Goal: Information Seeking & Learning: Learn about a topic

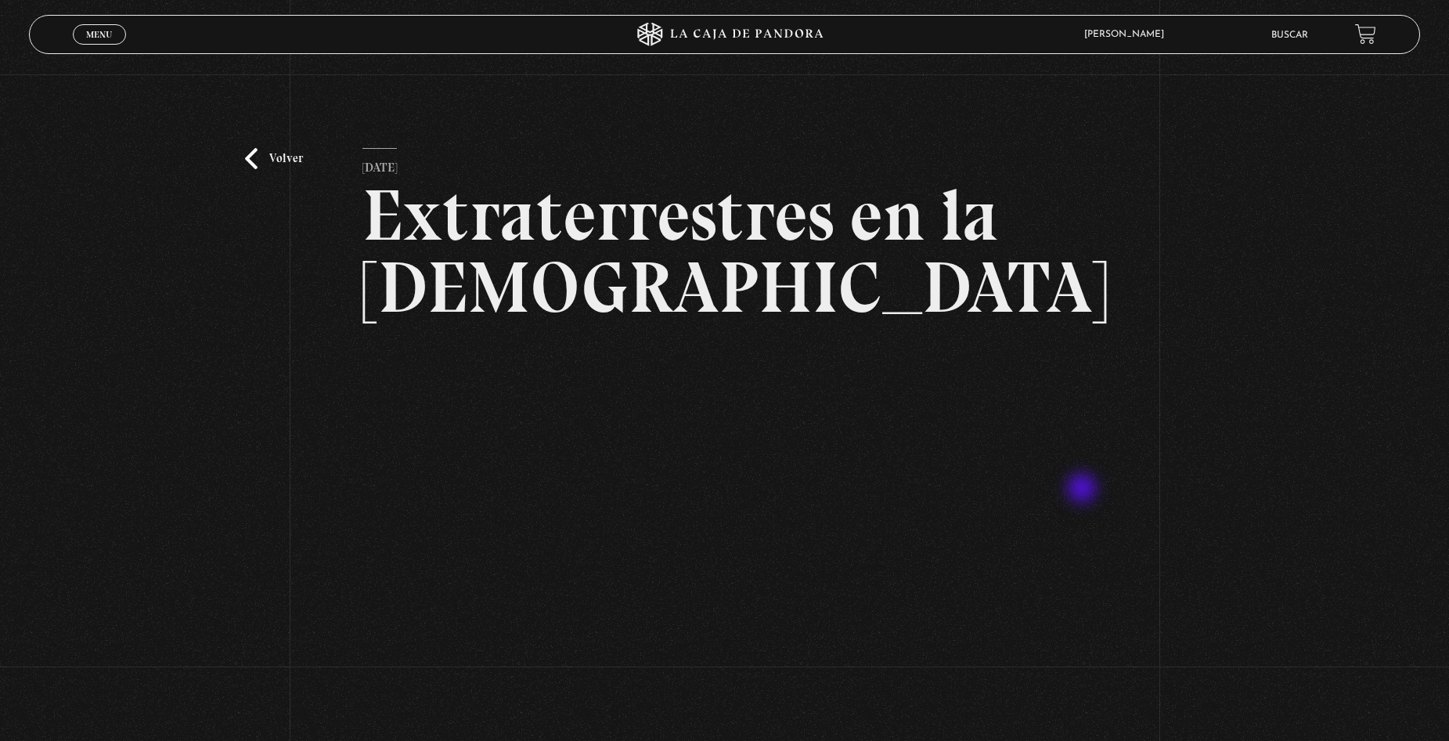
scroll to position [78, 0]
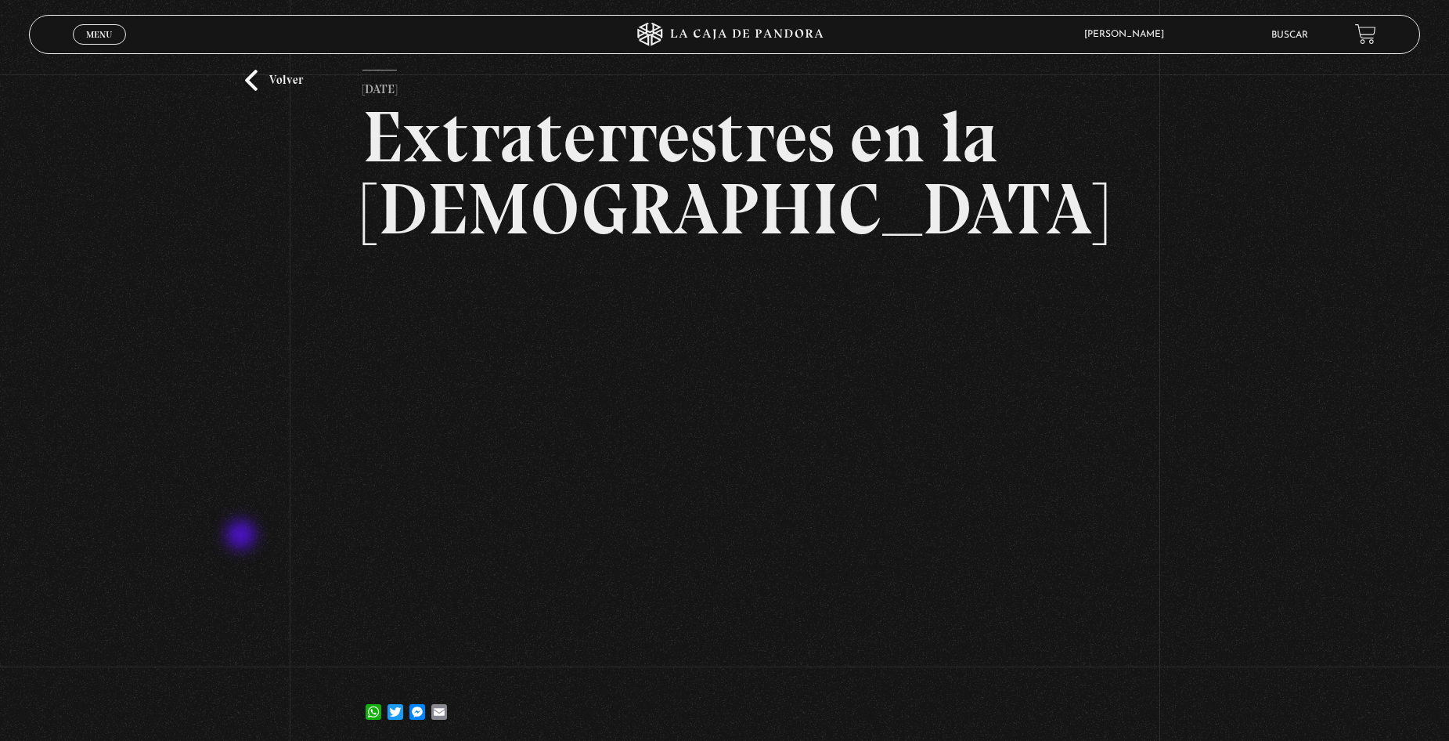
click at [243, 536] on div "Volver 11 septiembre, 2023 Extraterrestres en la Biblia WhatsApp Twitter Messen…" at bounding box center [724, 372] width 1449 height 752
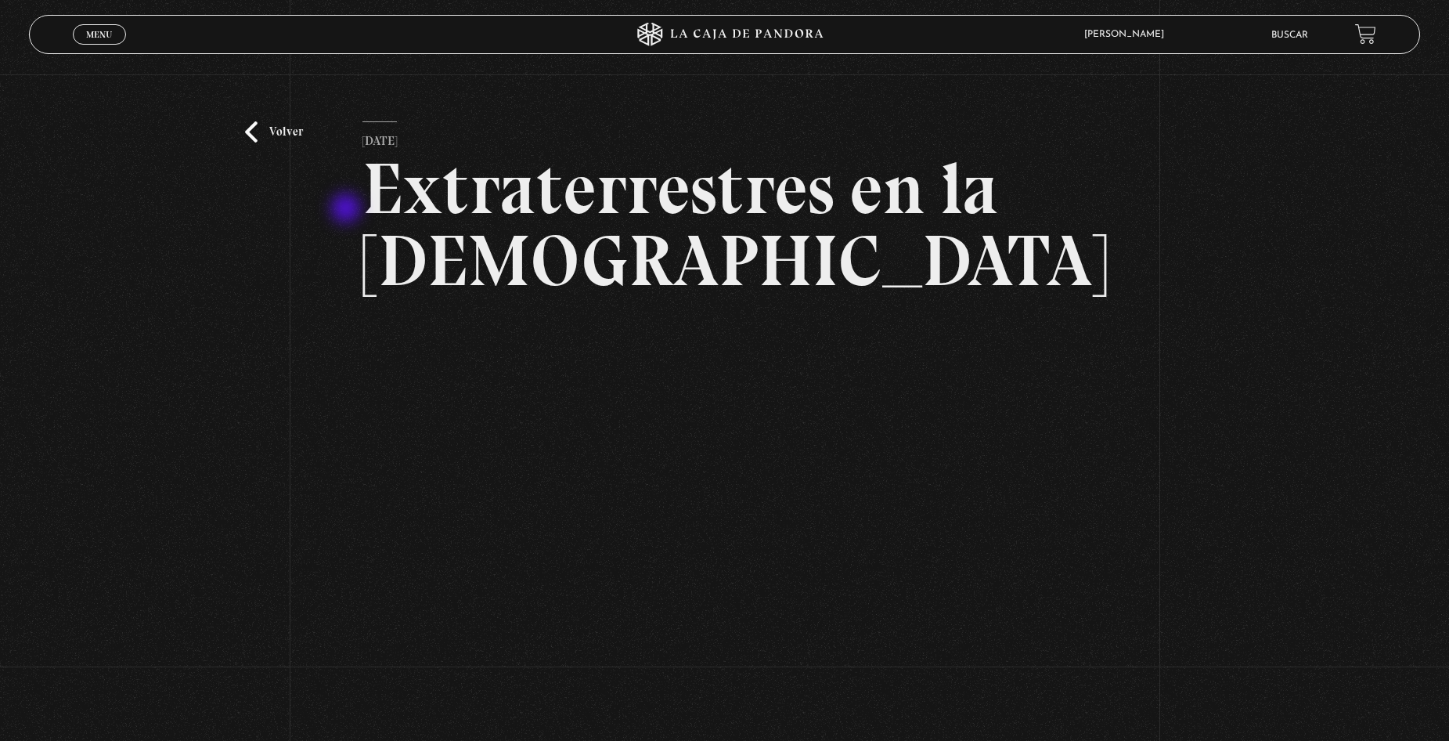
scroll to position [0, 0]
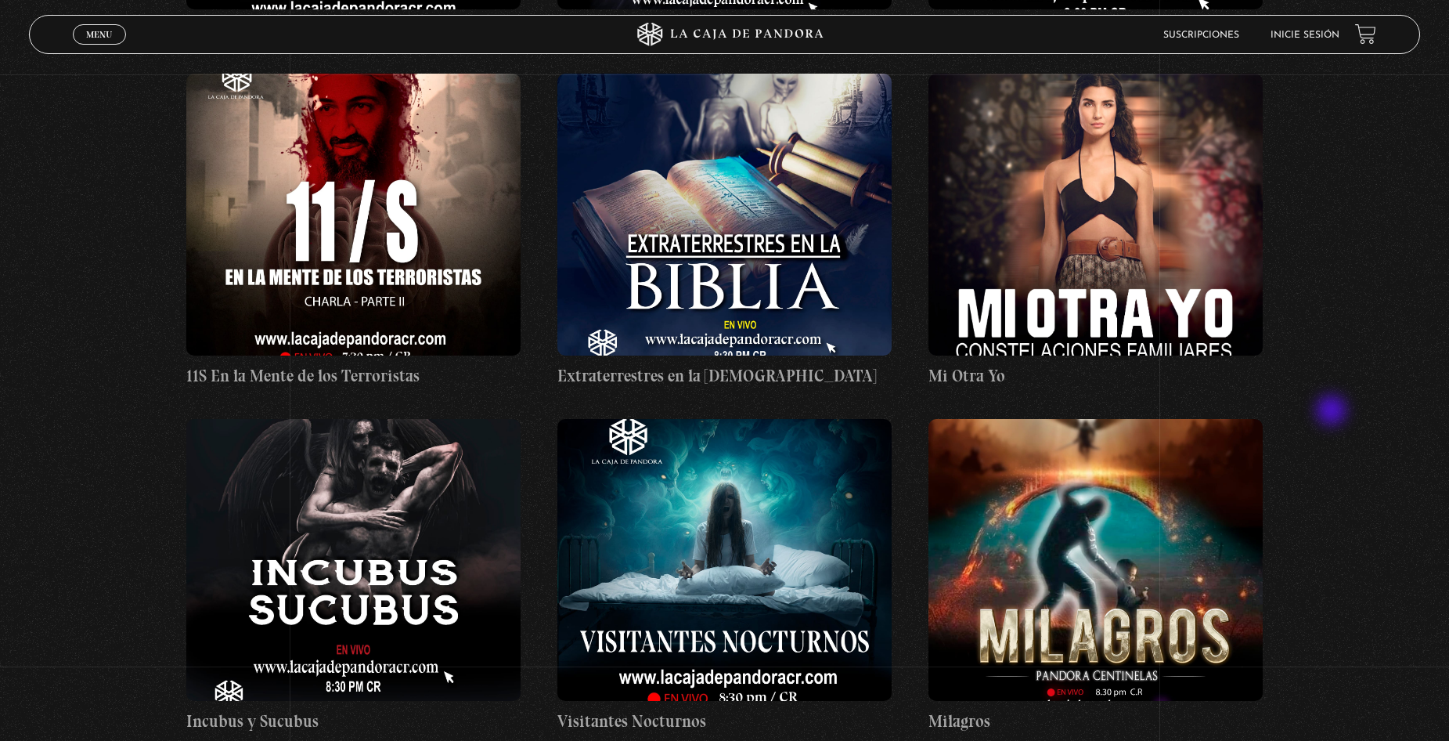
scroll to position [7672, 0]
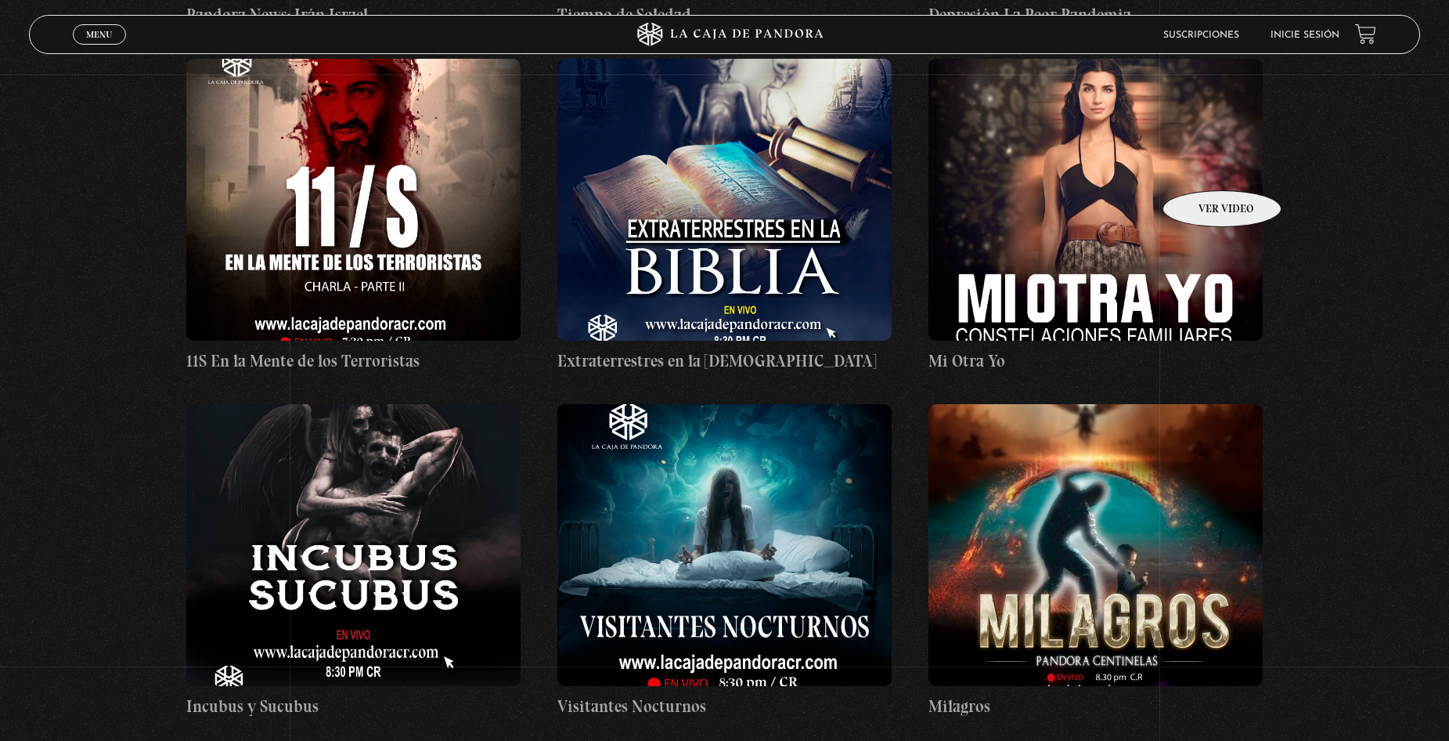
click at [1194, 162] on figure at bounding box center [1094, 200] width 333 height 282
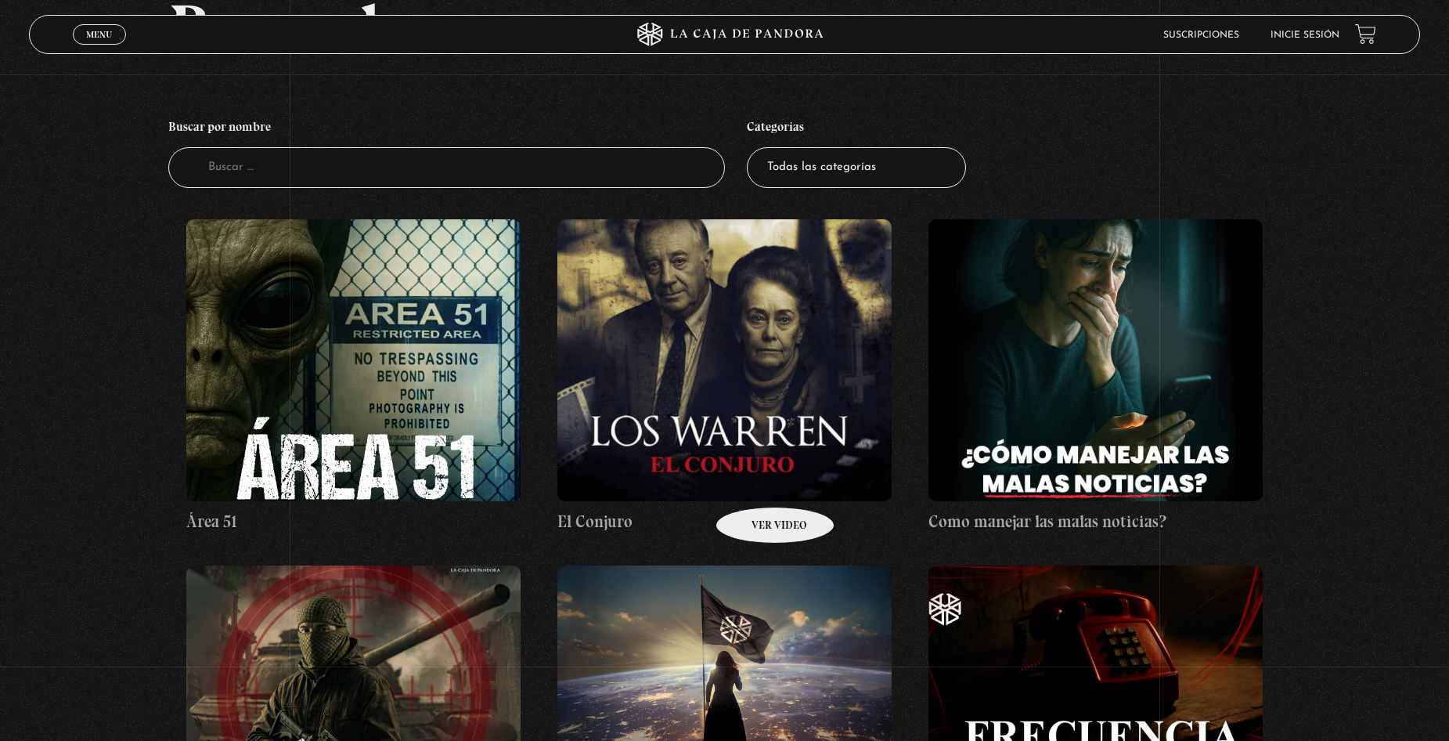
scroll to position [78, 0]
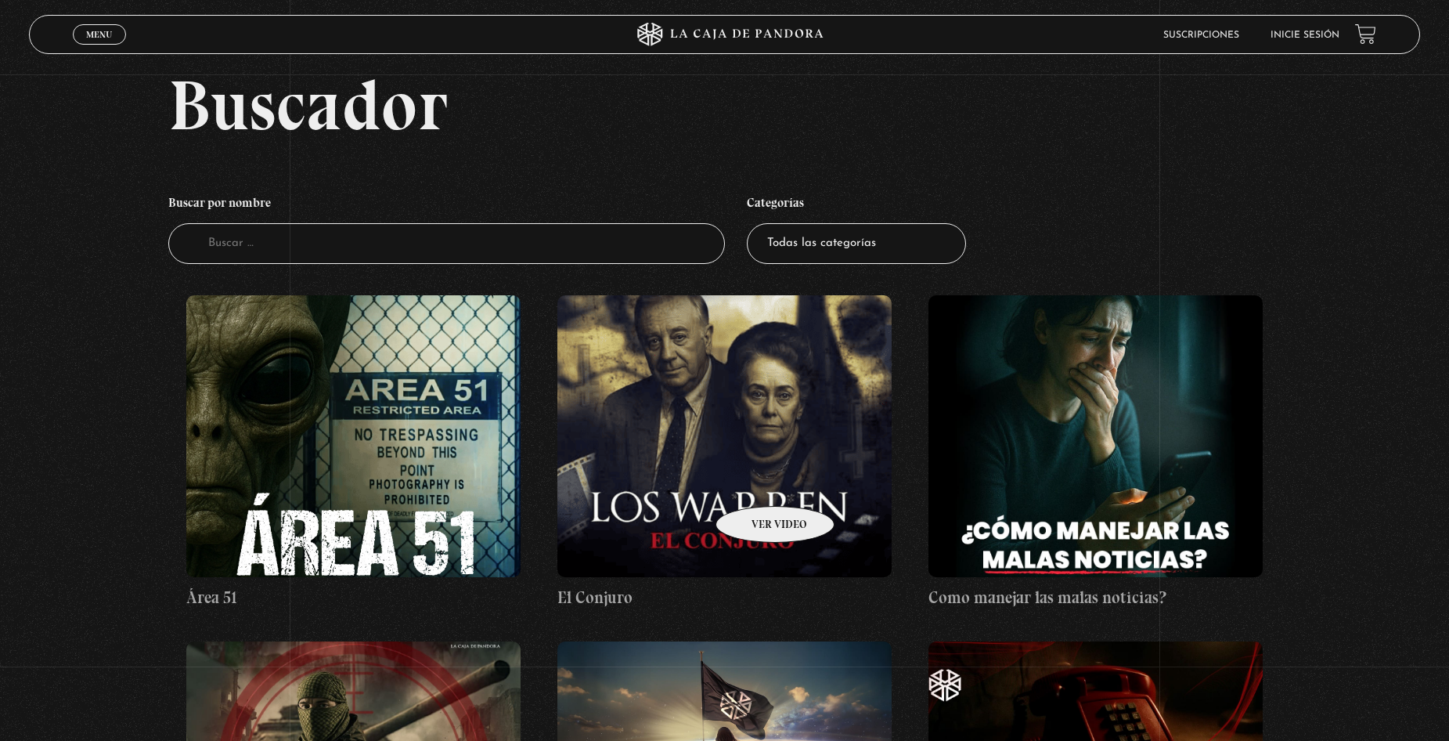
click at [755, 482] on figure at bounding box center [723, 436] width 333 height 282
click at [425, 442] on figure at bounding box center [352, 436] width 333 height 282
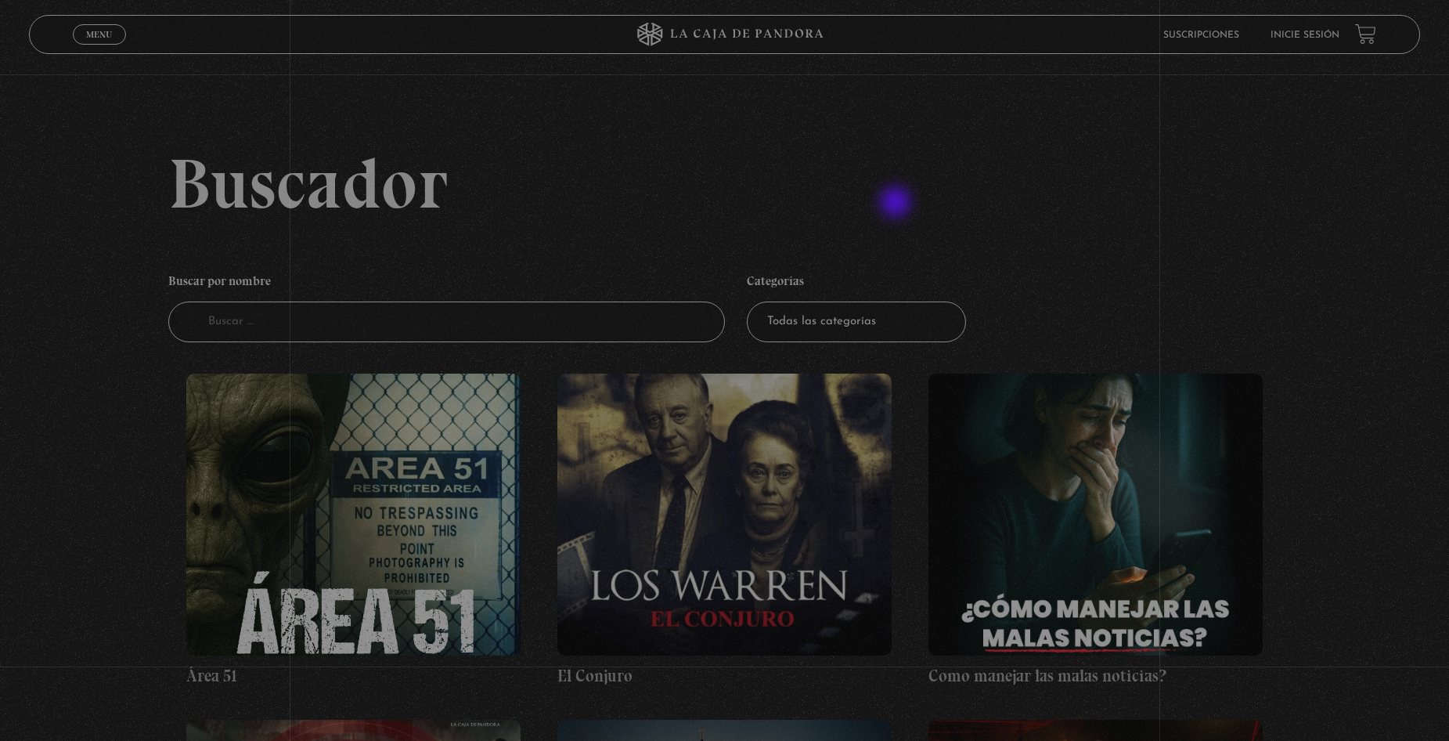
scroll to position [78, 0]
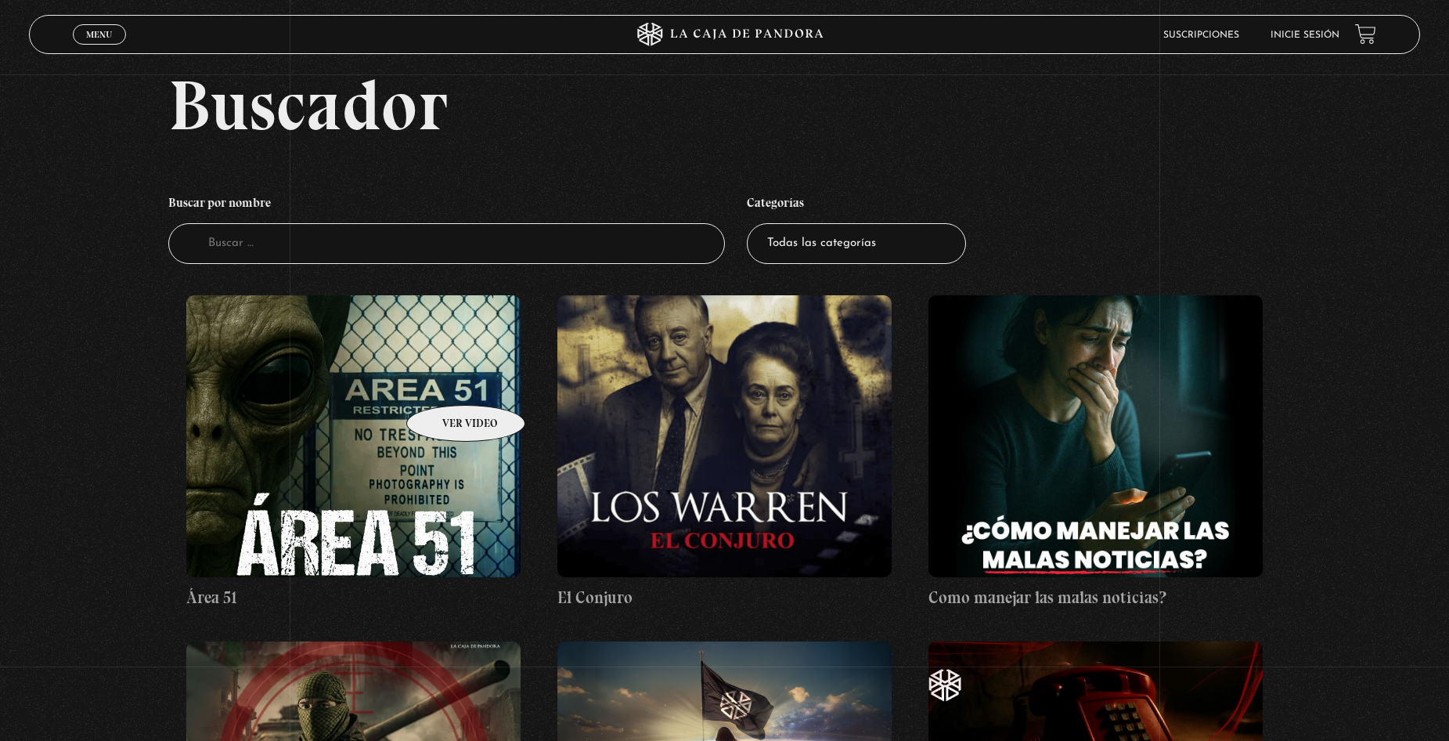
click at [445, 381] on figure at bounding box center [352, 436] width 333 height 282
click at [1313, 40] on li "Inicie sesión" at bounding box center [1305, 35] width 69 height 24
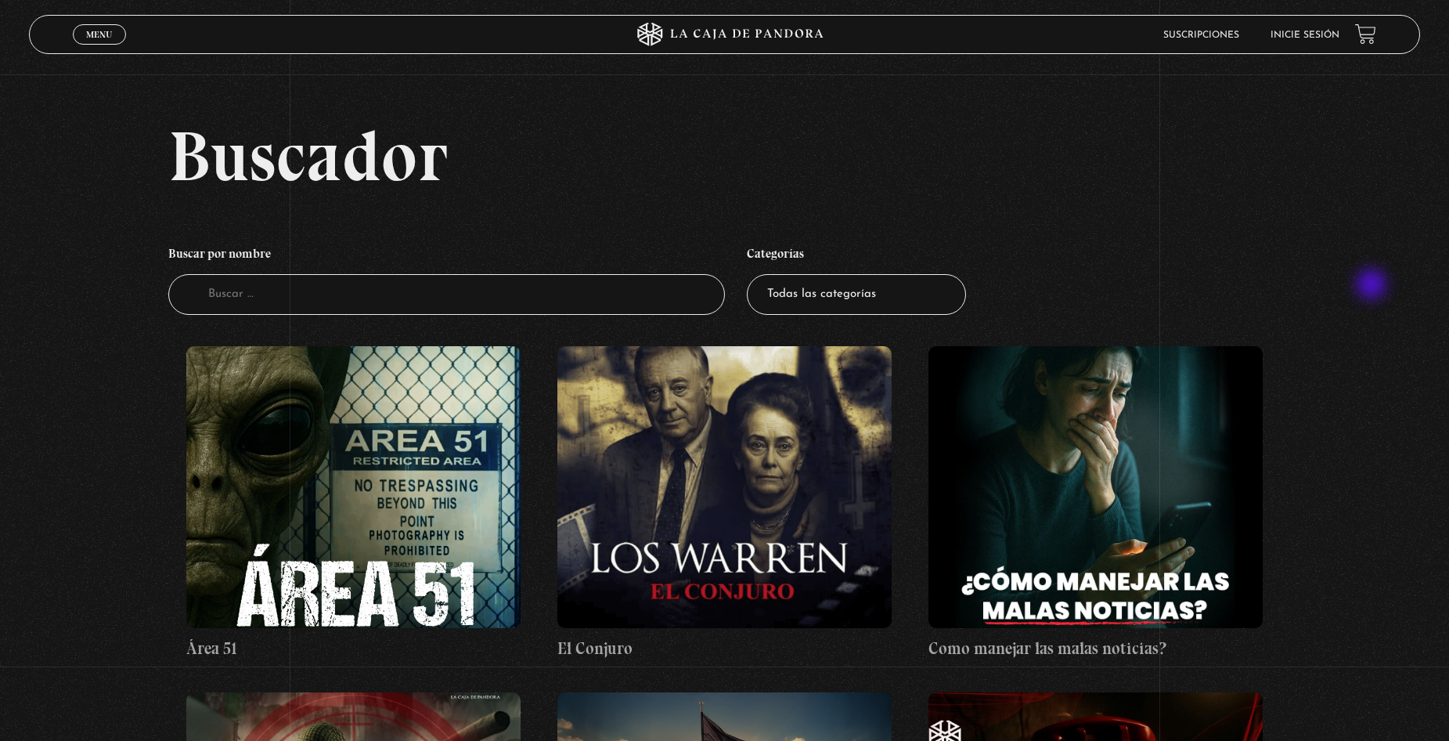
scroll to position [0, 0]
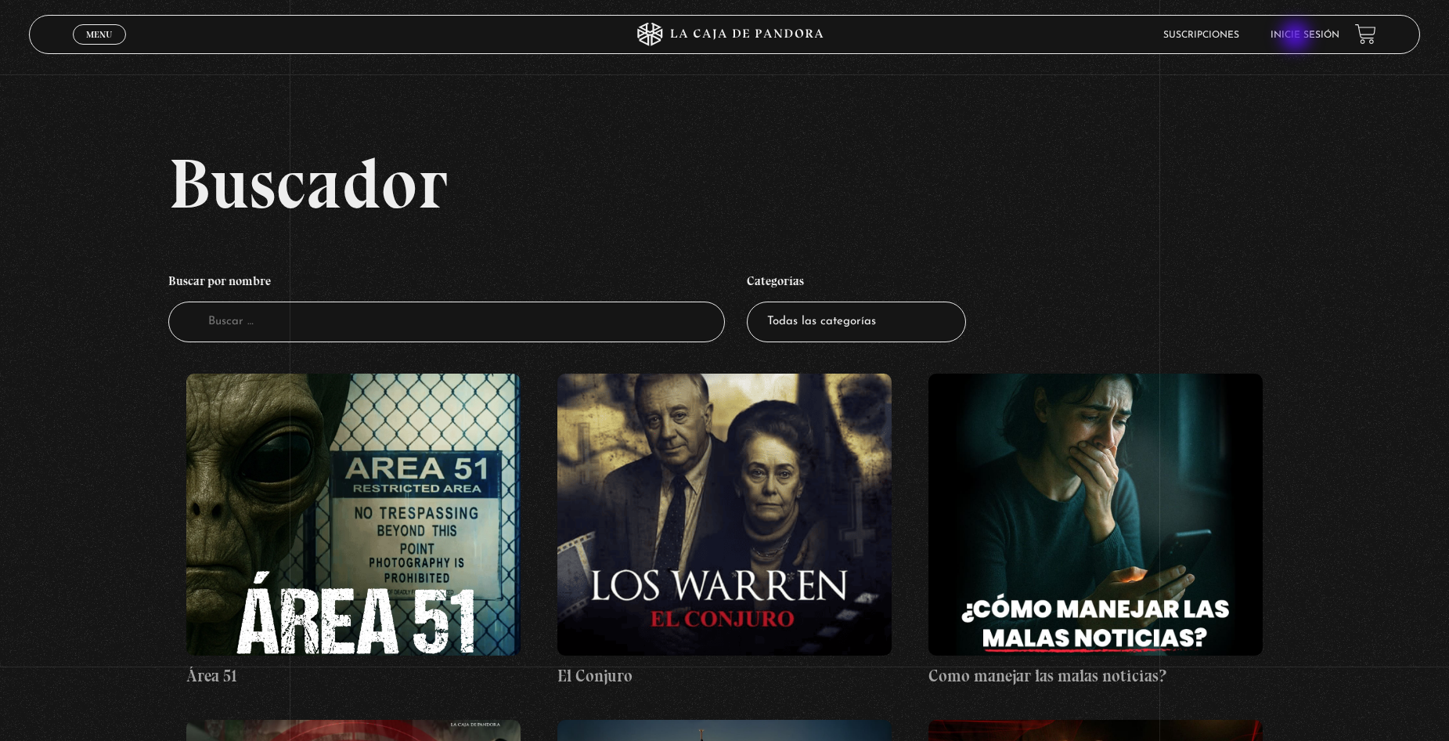
click at [1296, 34] on link "Inicie sesión" at bounding box center [1305, 35] width 69 height 9
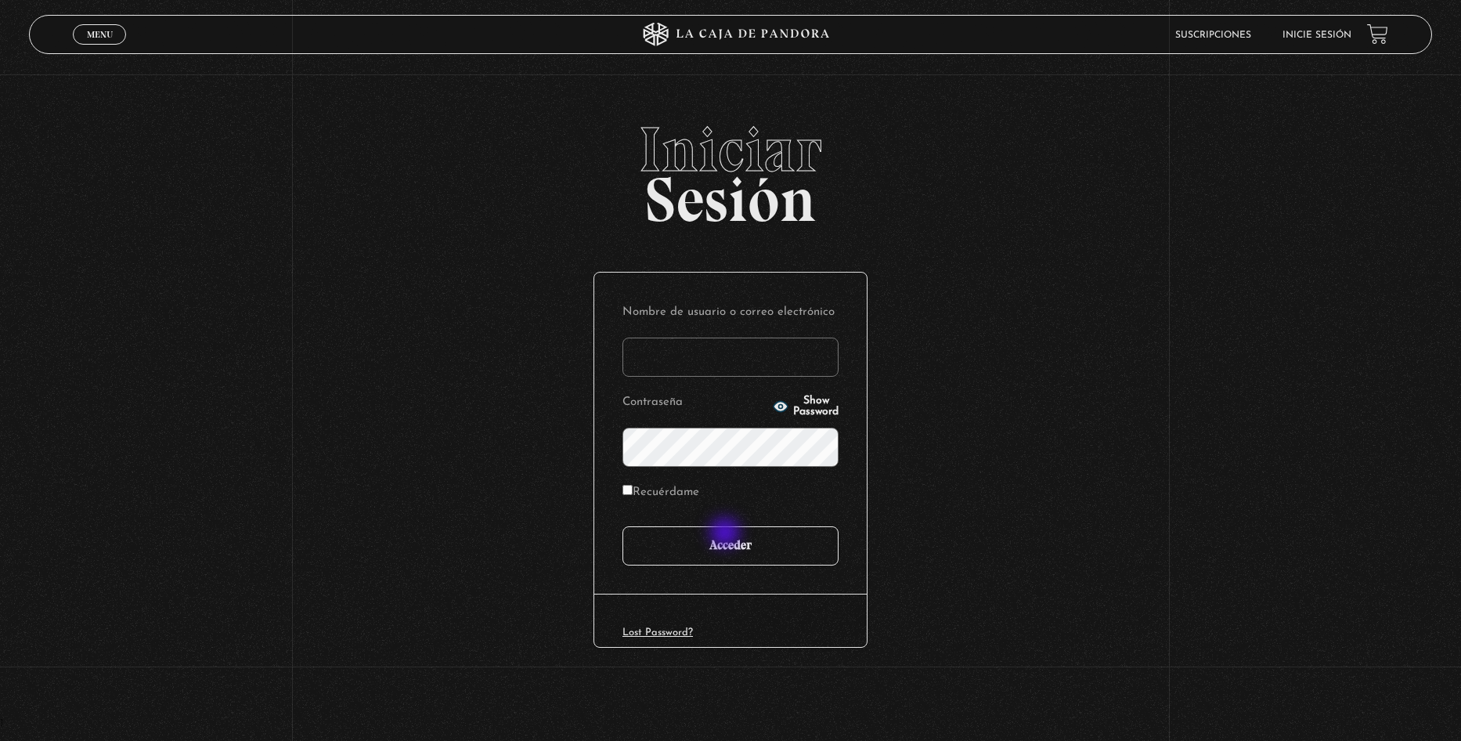
type input "[EMAIL_ADDRESS][DOMAIN_NAME]"
click at [729, 553] on input "Acceder" at bounding box center [730, 545] width 216 height 39
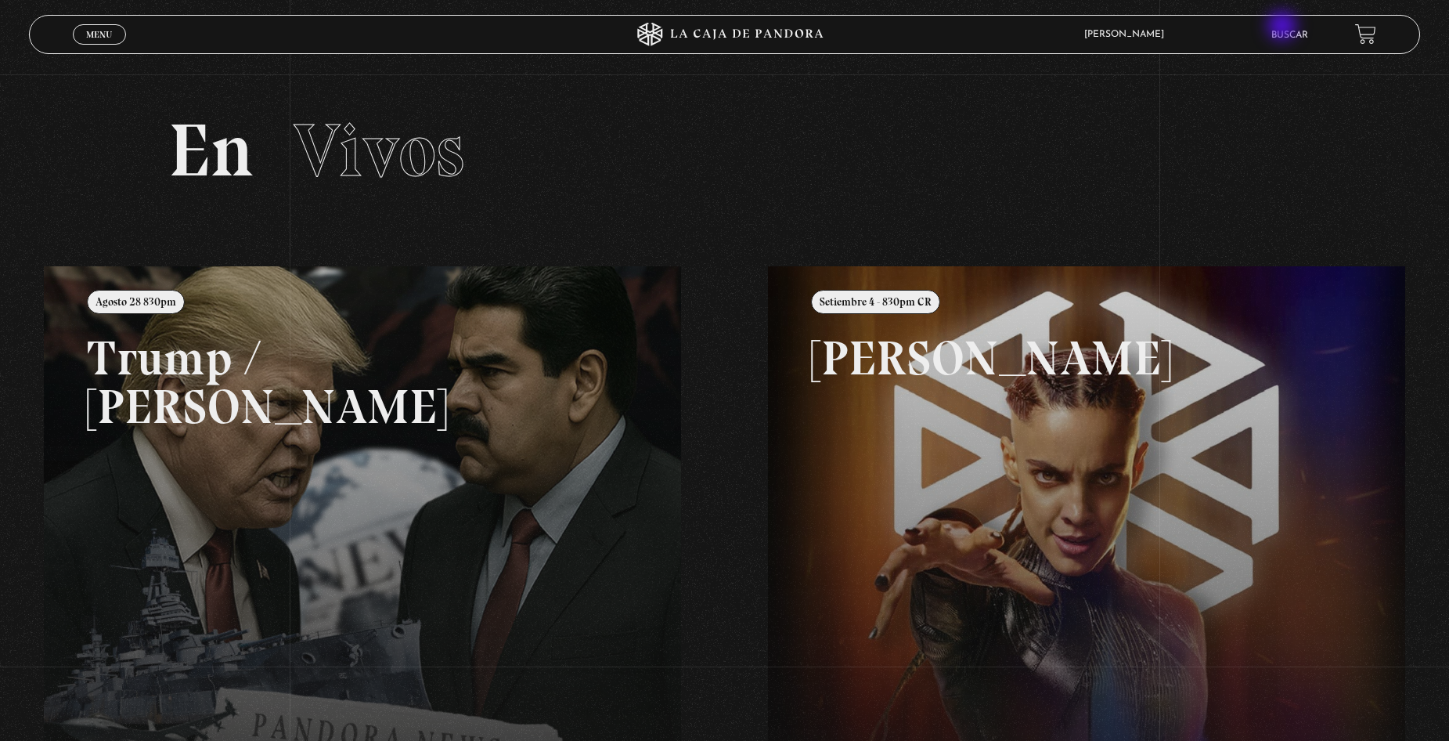
click at [1293, 34] on link "Buscar" at bounding box center [1289, 35] width 37 height 9
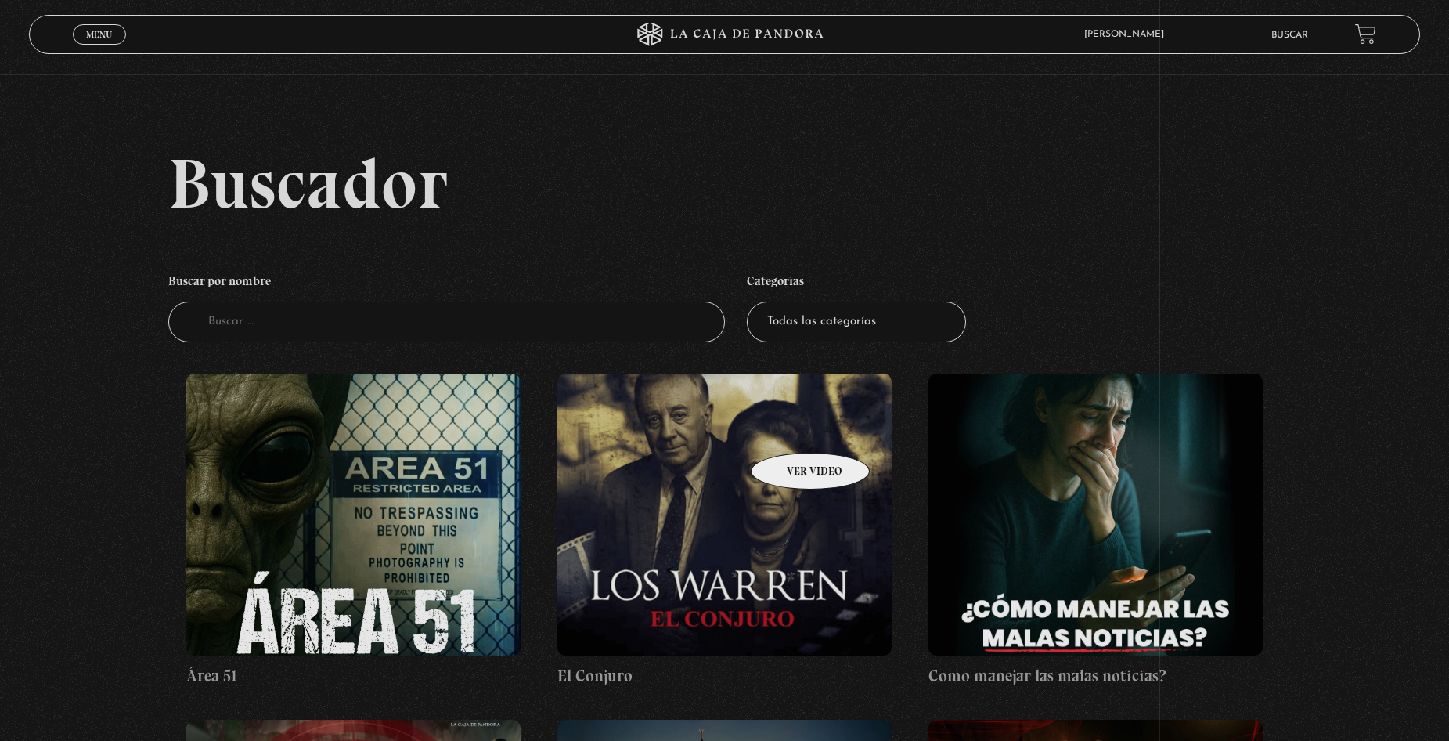
click at [789, 427] on figure at bounding box center [723, 514] width 333 height 282
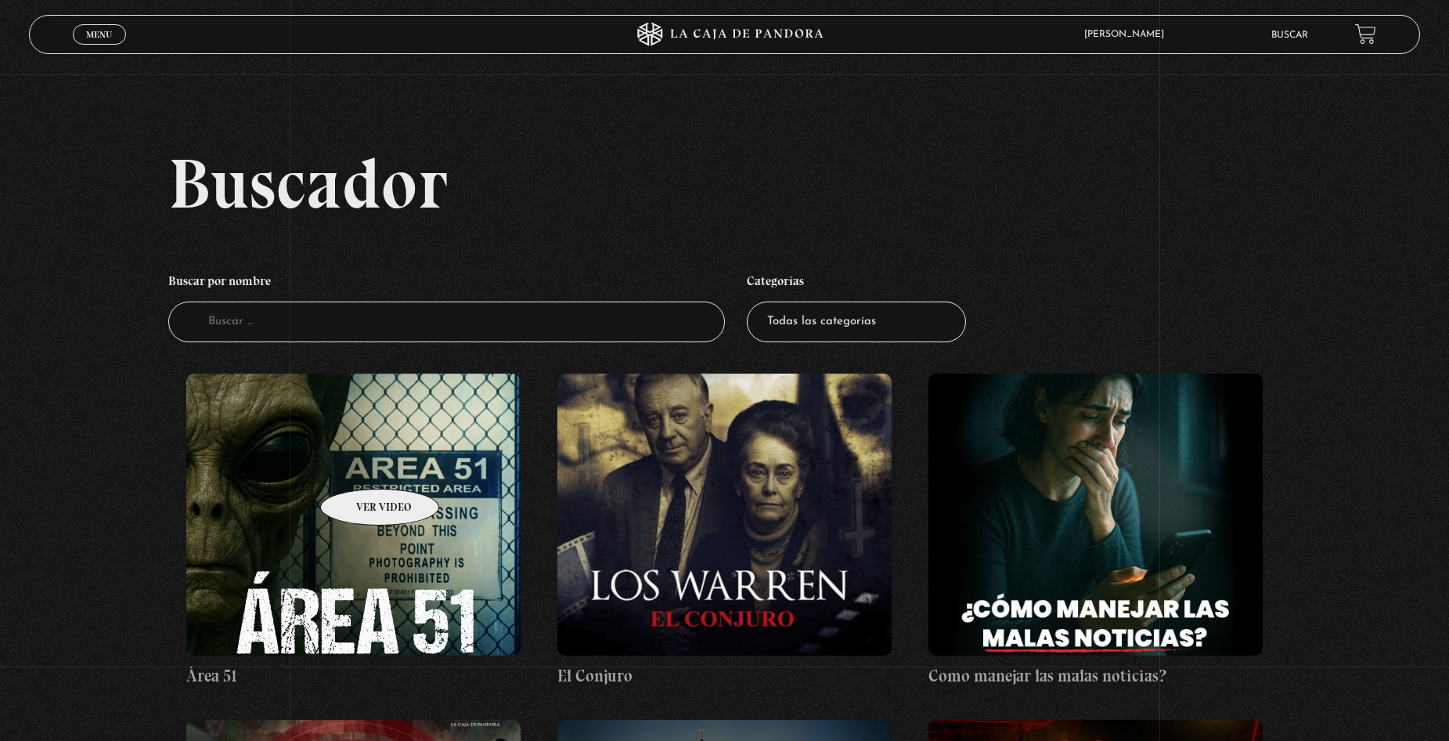
click at [358, 466] on figure at bounding box center [352, 514] width 333 height 282
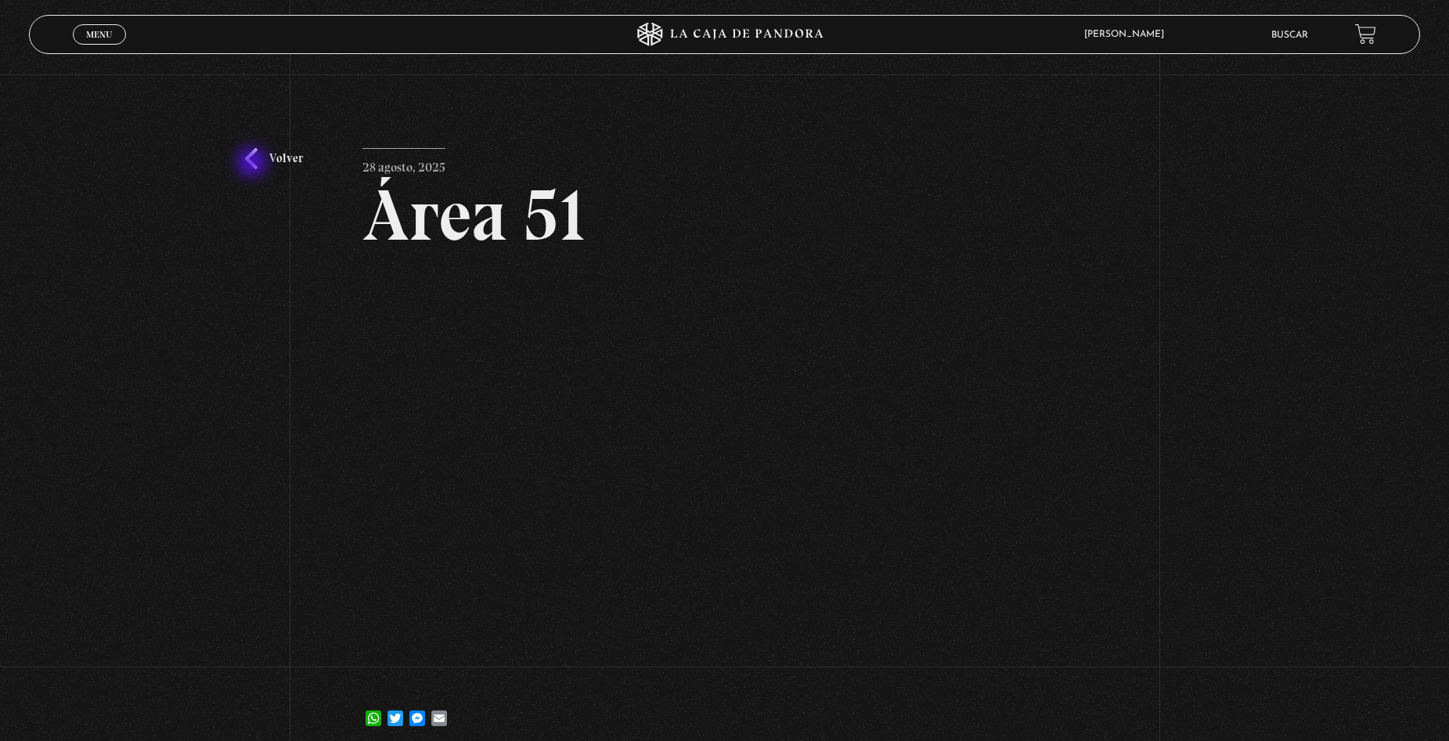
click at [254, 164] on link "Volver" at bounding box center [274, 158] width 58 height 21
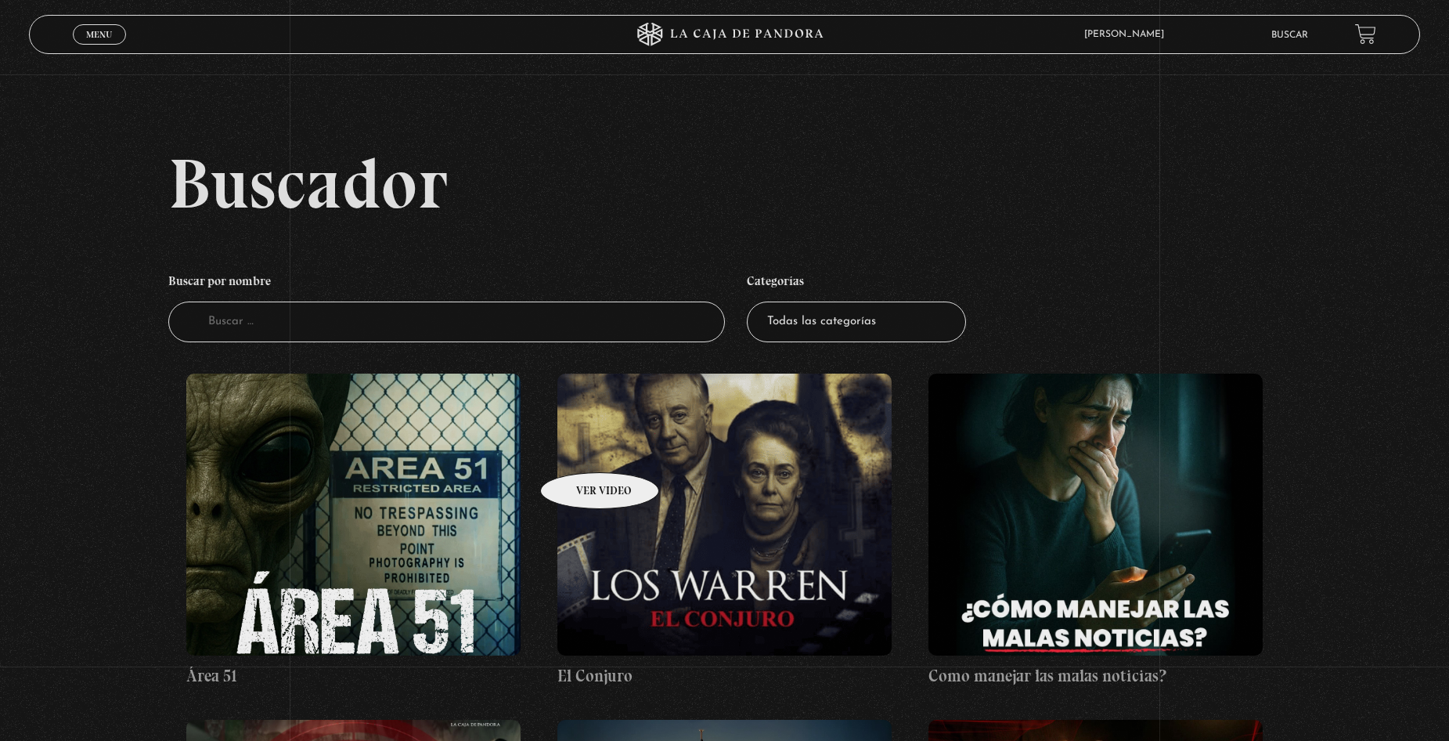
click at [589, 446] on figure at bounding box center [723, 514] width 333 height 282
click at [337, 445] on figure at bounding box center [352, 514] width 333 height 282
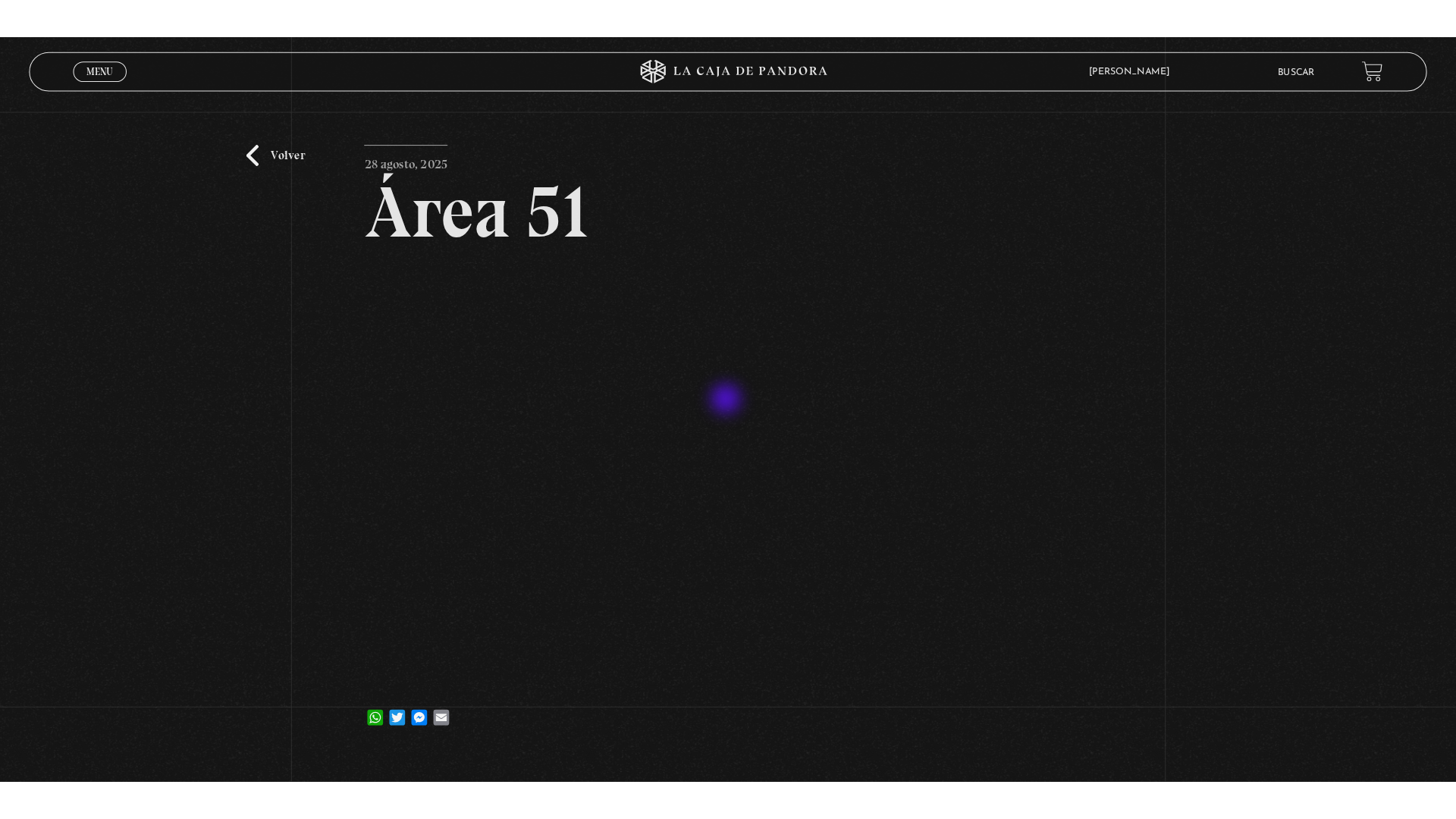
scroll to position [76, 0]
